Goal: Task Accomplishment & Management: Use online tool/utility

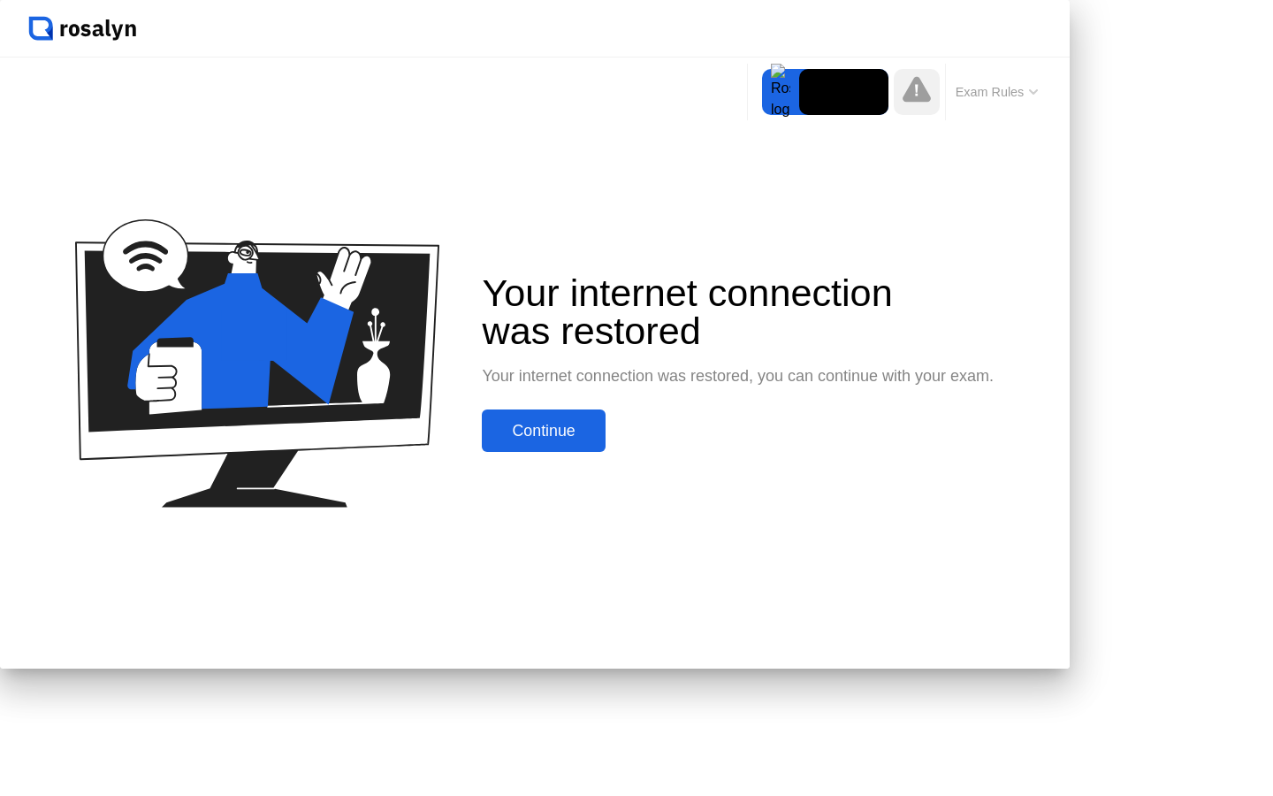
click at [811, 207] on div "Your internet connection was restored Your internet connection was restored, yo…" at bounding box center [535, 362] width 1070 height 611
click at [636, 452] on div "Your internet connection was restored Your internet connection was restored, yo…" at bounding box center [738, 363] width 512 height 178
click at [599, 440] on div "Continue" at bounding box center [543, 431] width 112 height 19
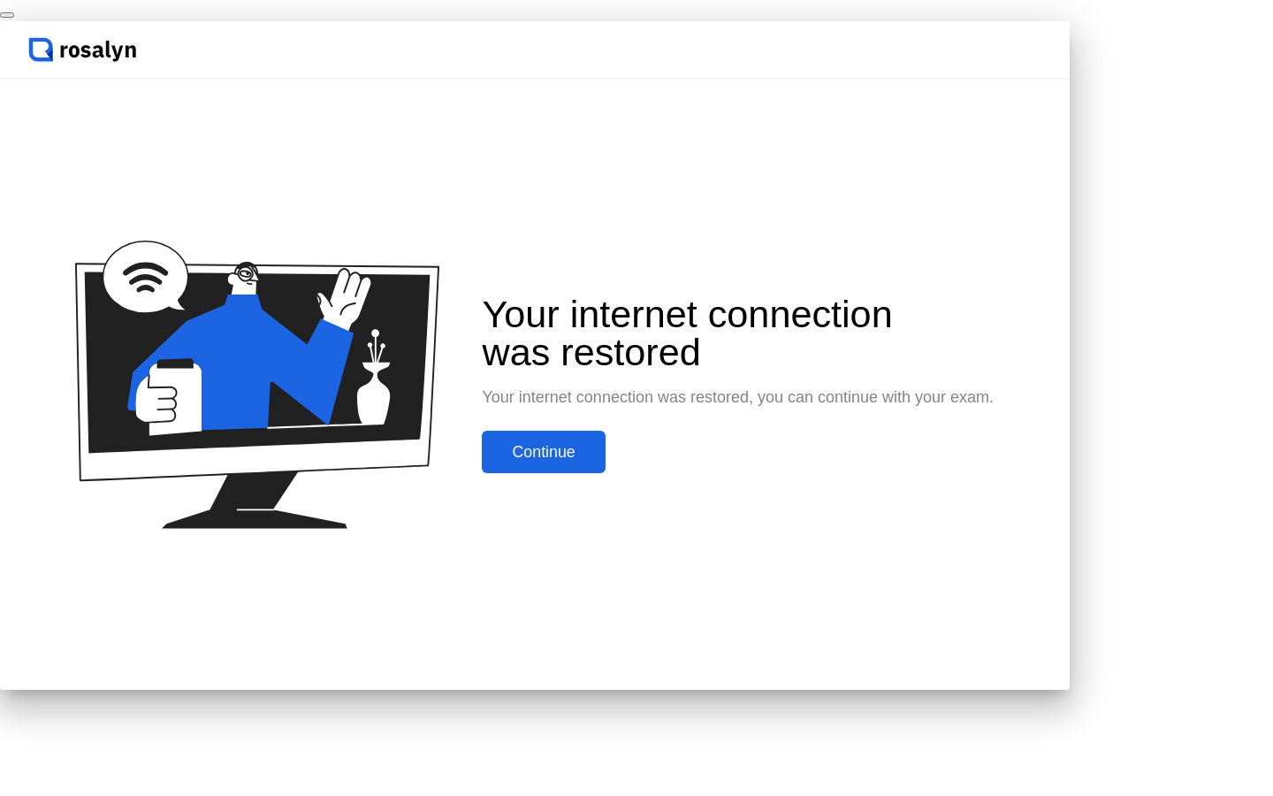
click div "End Proctoring Session"
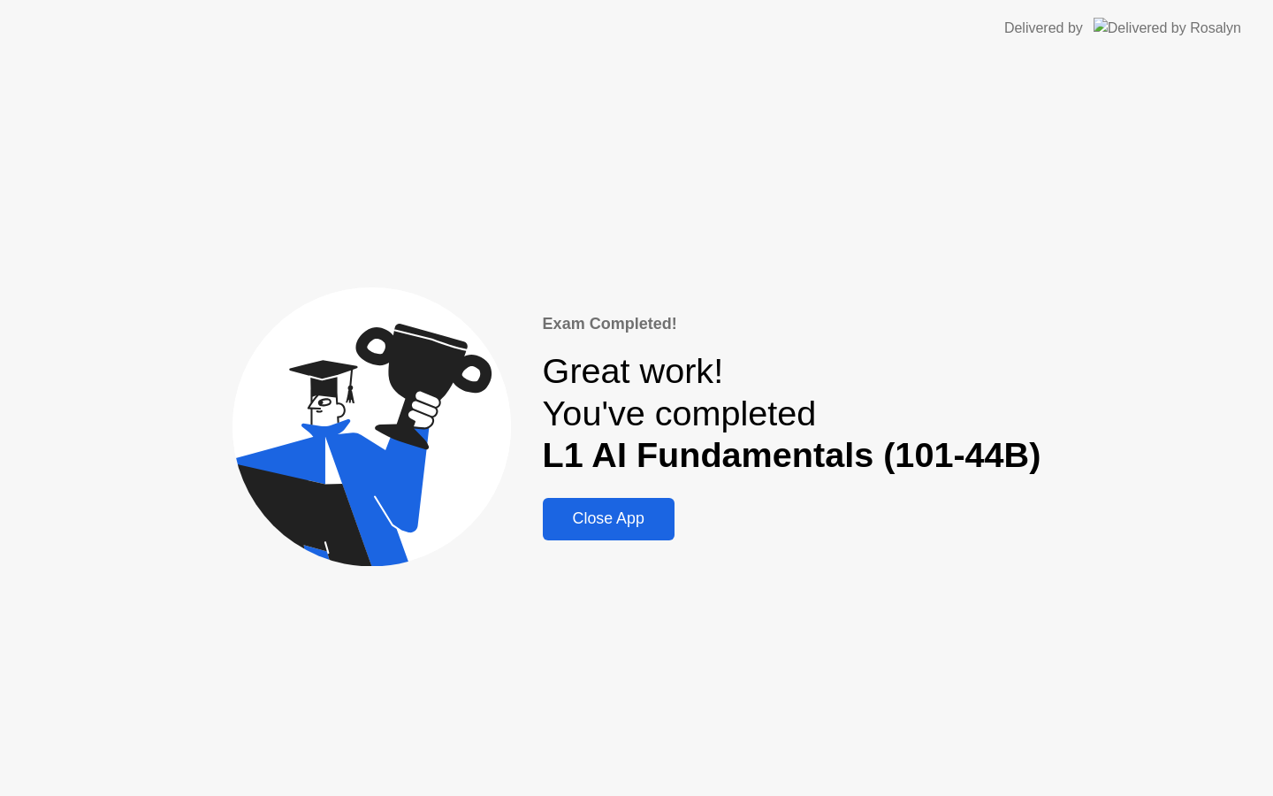
click at [632, 522] on div "Close App" at bounding box center [608, 518] width 121 height 19
